Goal: Find specific page/section: Find specific page/section

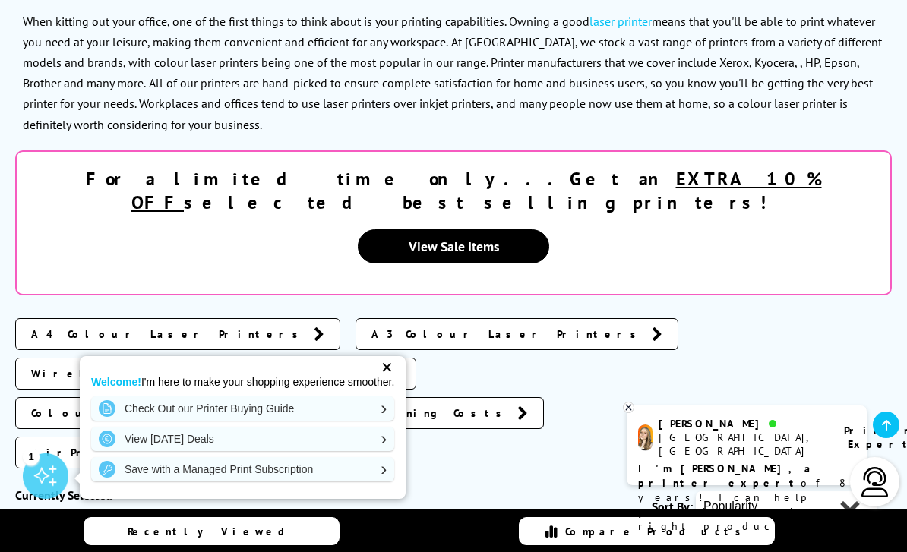
scroll to position [235, 0]
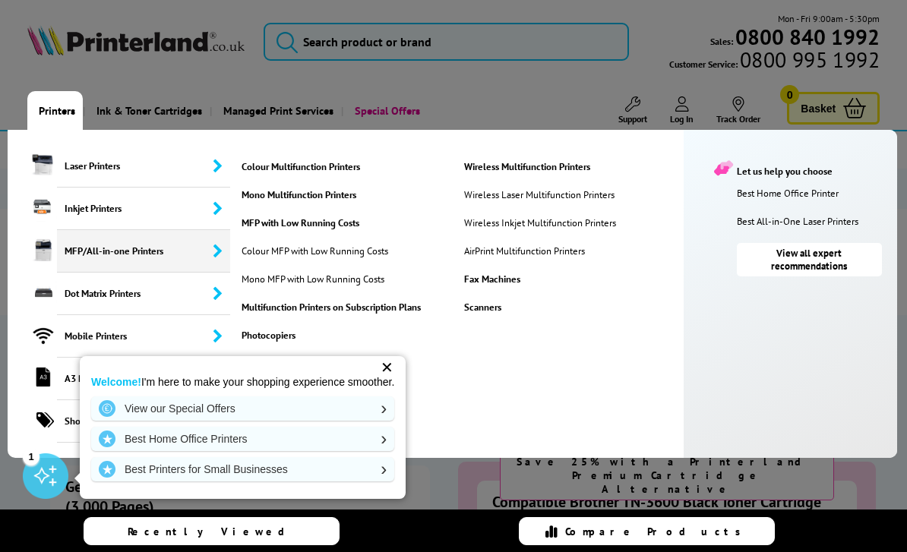
click at [325, 197] on link "Mono Multifunction Printers" at bounding box center [346, 194] width 217 height 13
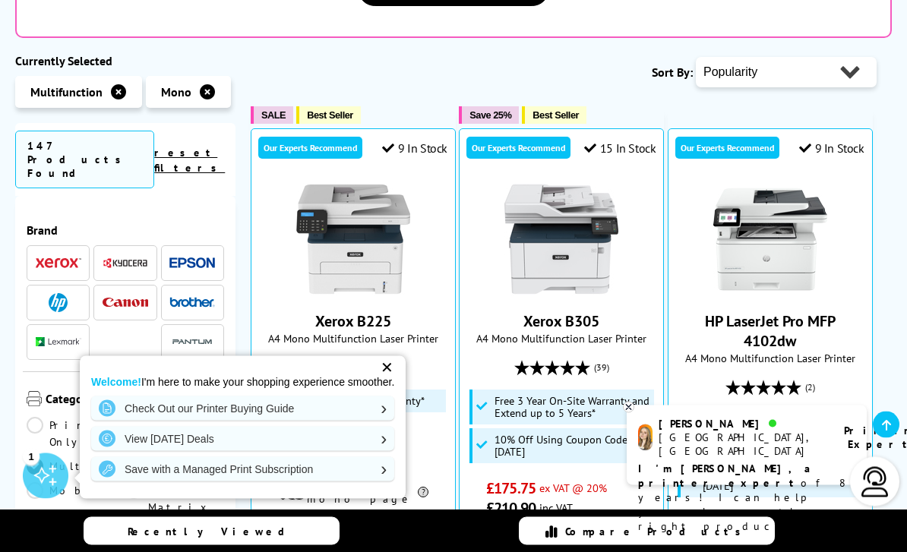
scroll to position [367, 0]
click at [206, 297] on img at bounding box center [192, 302] width 46 height 11
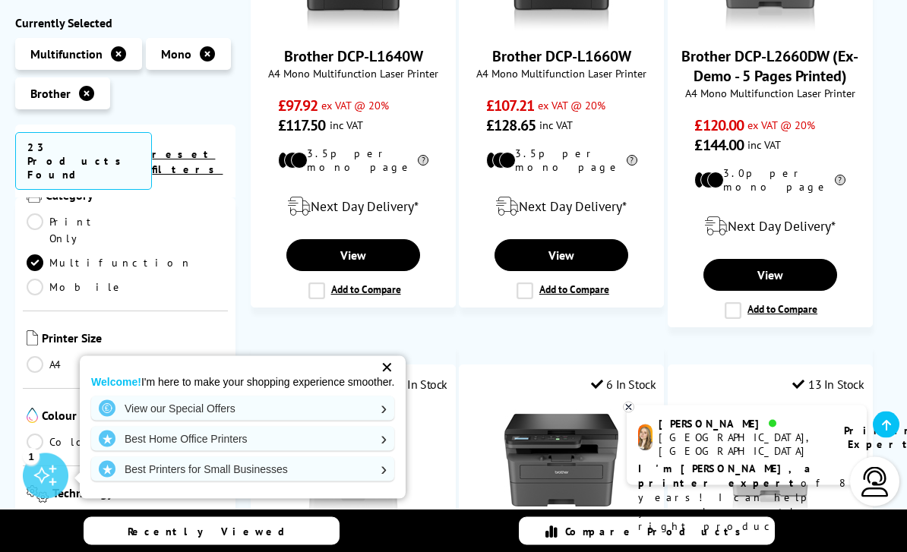
scroll to position [1436, 0]
